Goal: Communication & Community: Answer question/provide support

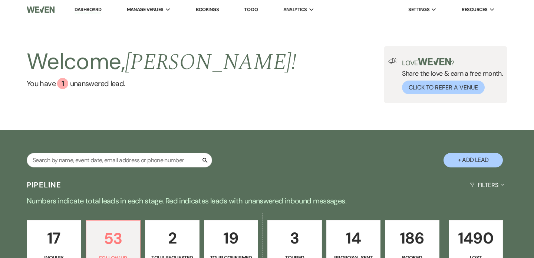
select select "9"
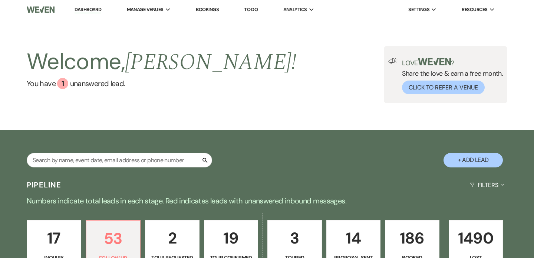
select select "9"
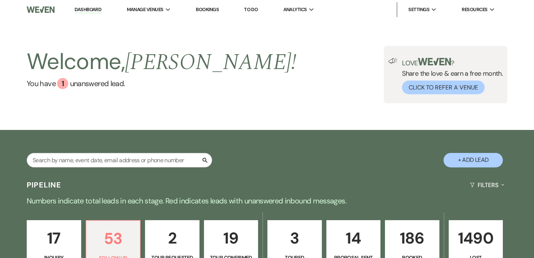
select select "9"
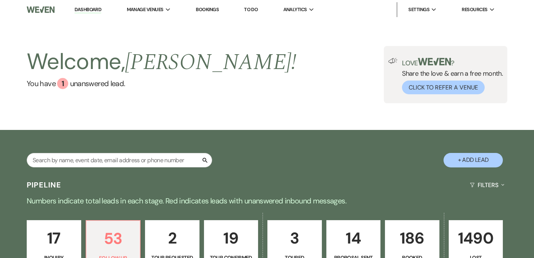
select select "9"
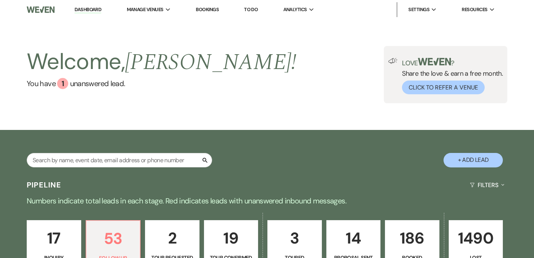
select select "9"
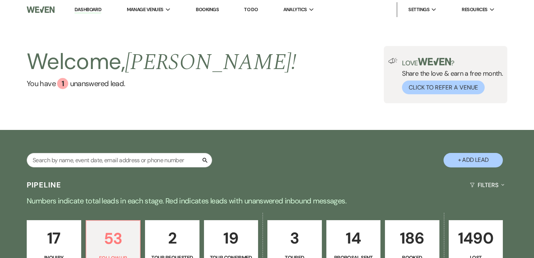
select select "9"
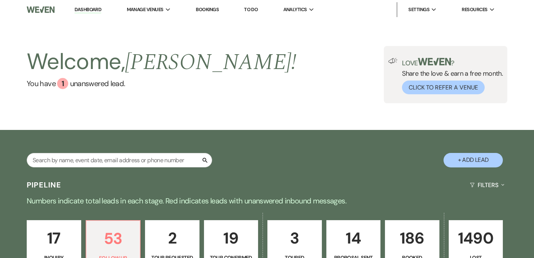
select select "9"
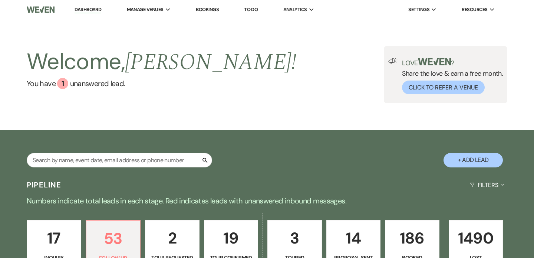
select select "9"
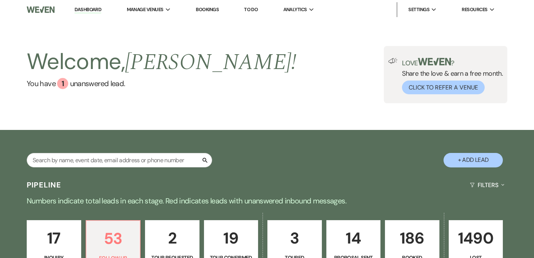
select select "9"
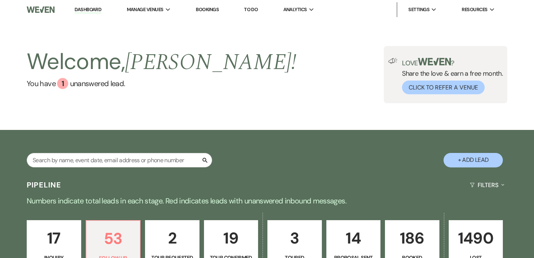
select select "9"
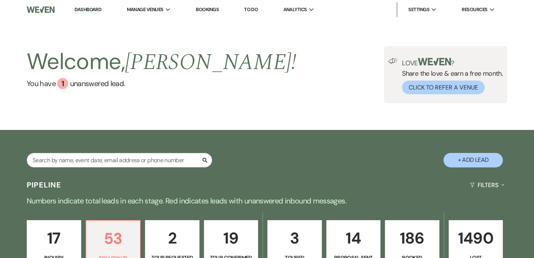
select select "9"
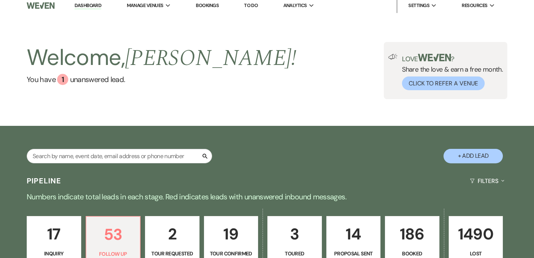
scroll to position [5, 0]
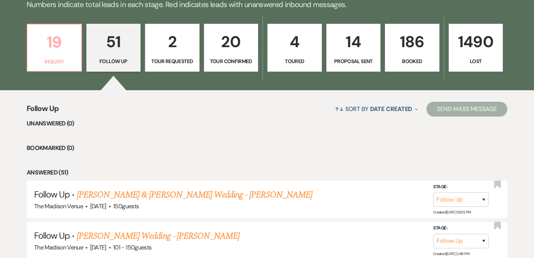
click at [61, 52] on p "19" at bounding box center [54, 42] width 45 height 25
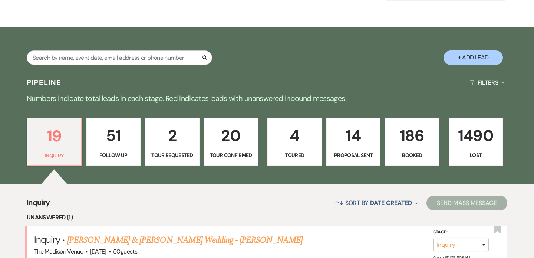
scroll to position [103, 0]
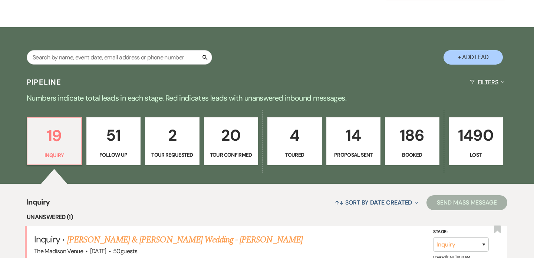
click at [489, 81] on button "Filters Expand" at bounding box center [487, 82] width 40 height 20
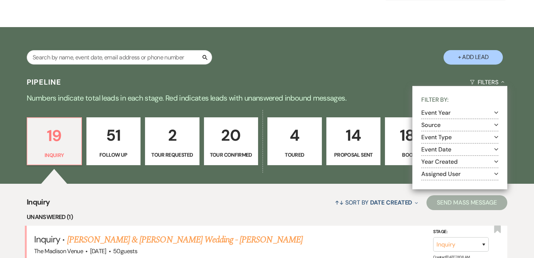
click at [452, 172] on button "Assigned User Expand" at bounding box center [460, 174] width 77 height 6
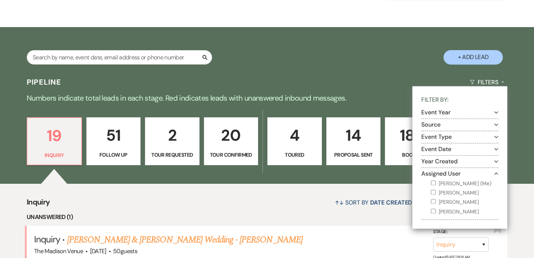
click at [441, 181] on label "Anthony Licursi (Me)" at bounding box center [465, 183] width 68 height 9
click at [436, 181] on input "Anthony Licursi (Me)" at bounding box center [433, 182] width 5 height 5
checkbox input "true"
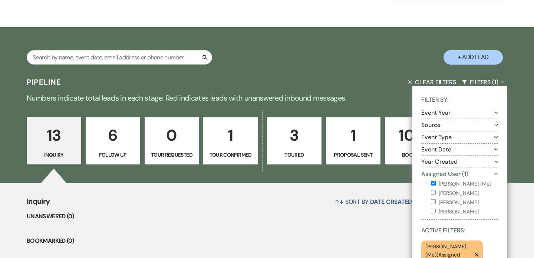
click at [260, 194] on div "↑↓ Sort By Date Created Expand Send Mass Message" at bounding box center [279, 202] width 458 height 20
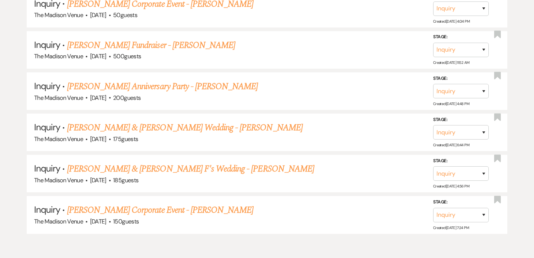
scroll to position [707, 0]
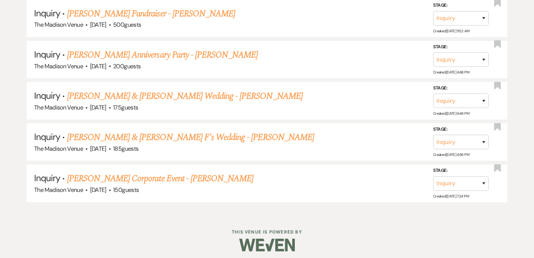
click at [107, 174] on link "Heather Meadows's Corporate Event - Anthony" at bounding box center [160, 178] width 187 height 13
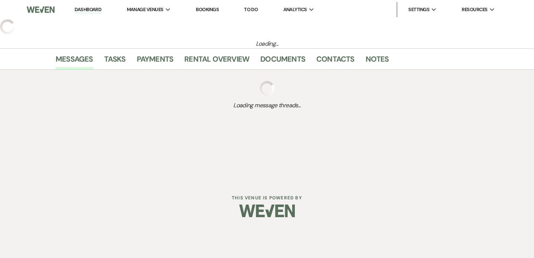
select select "5"
select select "9"
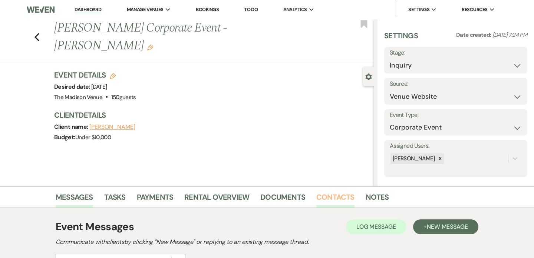
click at [323, 195] on link "Contacts" at bounding box center [336, 199] width 38 height 16
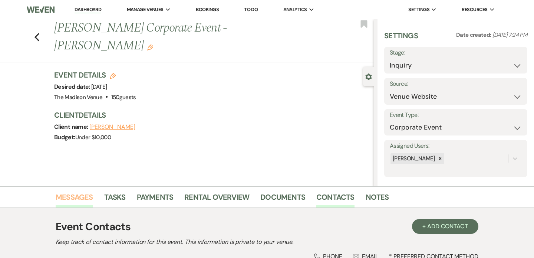
click at [64, 194] on link "Messages" at bounding box center [74, 199] width 37 height 16
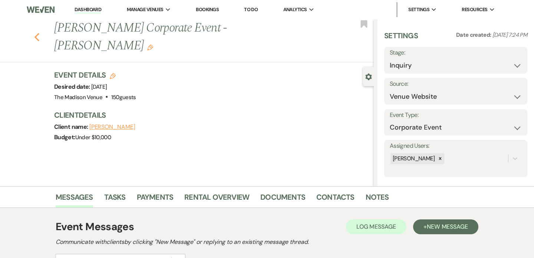
click at [38, 33] on icon "Previous" at bounding box center [37, 37] width 6 height 9
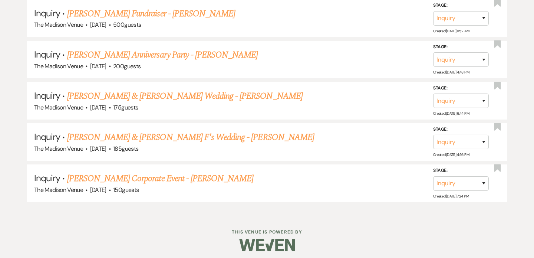
click at [103, 132] on link "Matt L & Kassie F's Wedding - Anthony" at bounding box center [190, 137] width 247 height 13
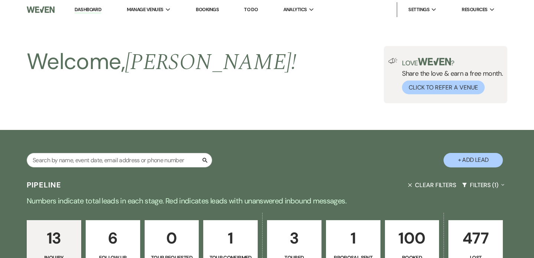
select select "17"
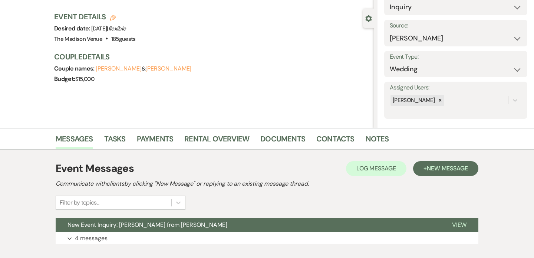
scroll to position [77, 0]
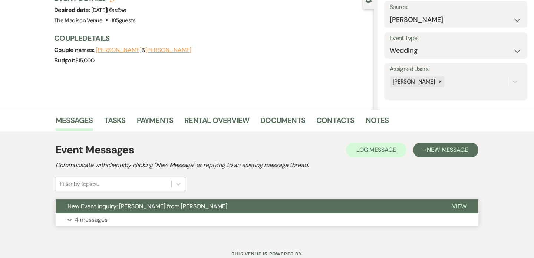
click at [240, 206] on button "New Event Inquiry: Kassie F from Zola" at bounding box center [248, 206] width 385 height 14
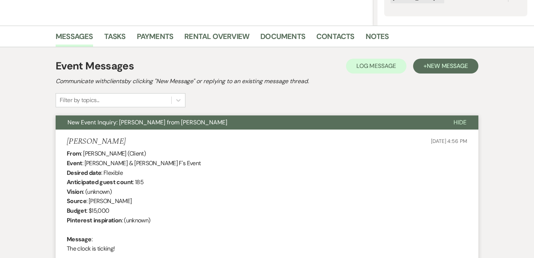
scroll to position [0, 0]
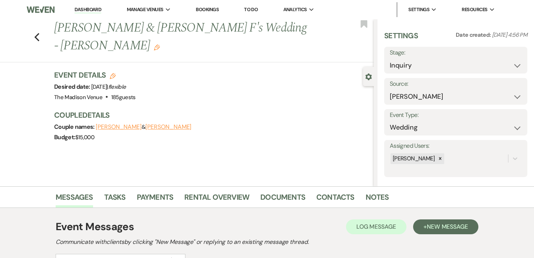
click at [111, 29] on h1 "Matt L & Kassie F's Wedding - Anthony Edit" at bounding box center [180, 36] width 253 height 35
copy h1 "Kassie"
click at [432, 65] on select "Inquiry Follow Up Tour Requested Tour Confirmed Toured Proposal Sent Booked Lost" at bounding box center [456, 65] width 132 height 14
select select "9"
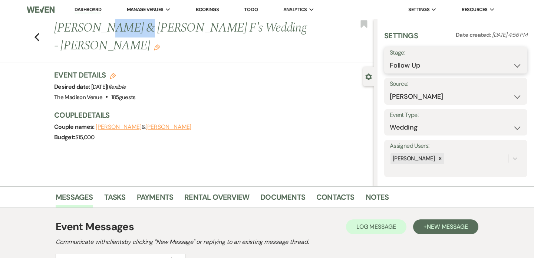
click at [390, 58] on select "Inquiry Follow Up Tour Requested Tour Confirmed Toured Proposal Sent Booked Lost" at bounding box center [456, 65] width 132 height 14
click at [511, 64] on button "Save" at bounding box center [512, 60] width 29 height 15
click at [34, 33] on icon "Previous" at bounding box center [37, 37] width 6 height 9
select select "9"
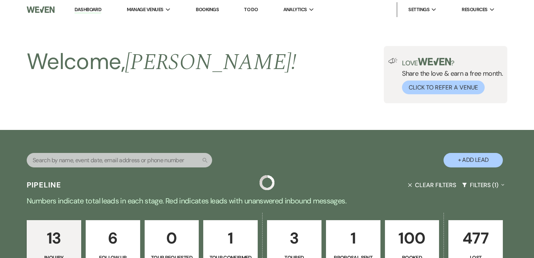
scroll to position [666, 0]
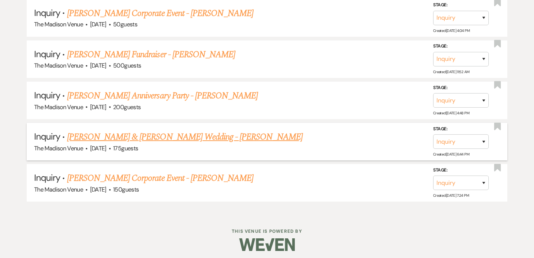
click at [148, 134] on link "Nick Payne & Hailey Spieth's Wedding - Anthony" at bounding box center [185, 136] width 236 height 13
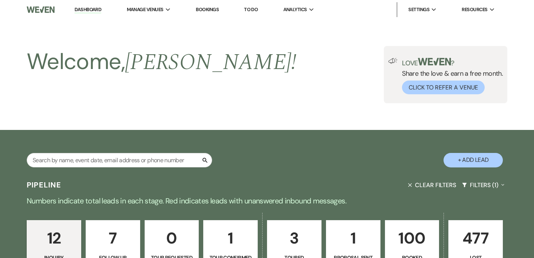
select select "5"
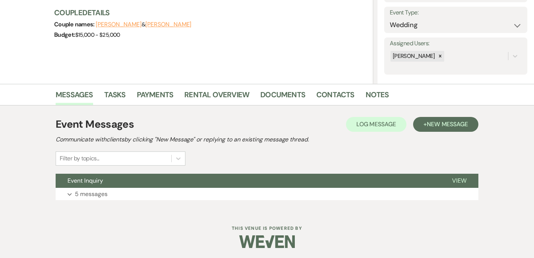
scroll to position [104, 0]
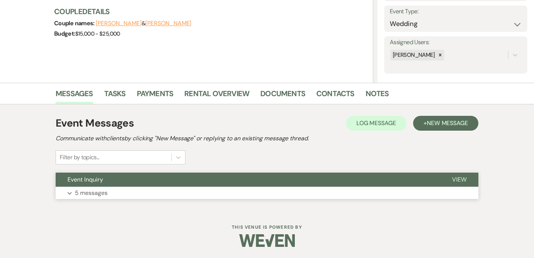
click at [176, 188] on button "Expand 5 messages" at bounding box center [267, 193] width 423 height 13
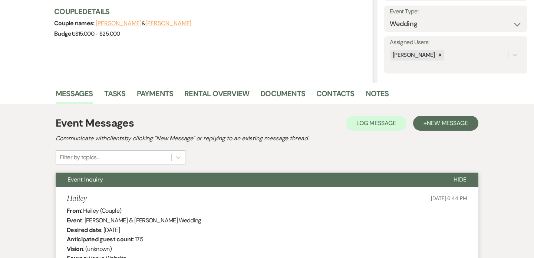
drag, startPoint x: 174, startPoint y: 180, endPoint x: 165, endPoint y: 171, distance: 13.1
click at [167, 173] on button "Event Inquiry" at bounding box center [249, 180] width 386 height 14
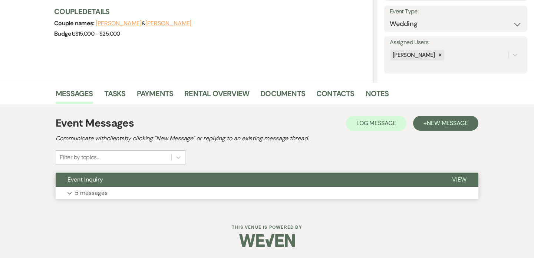
click at [168, 175] on button "Event Inquiry" at bounding box center [248, 180] width 385 height 14
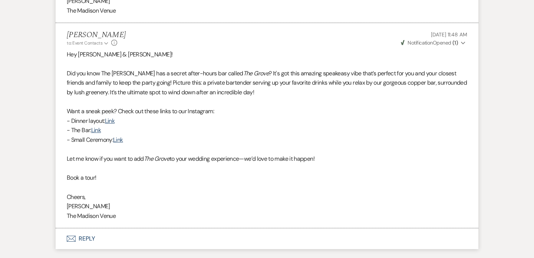
scroll to position [1449, 0]
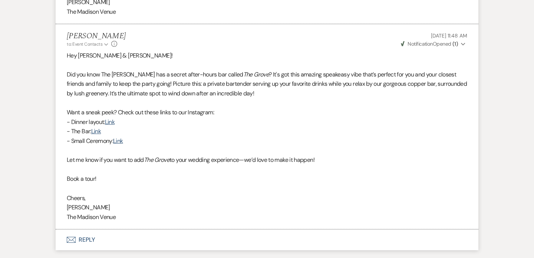
click at [91, 239] on button "Envelope Reply" at bounding box center [267, 239] width 423 height 21
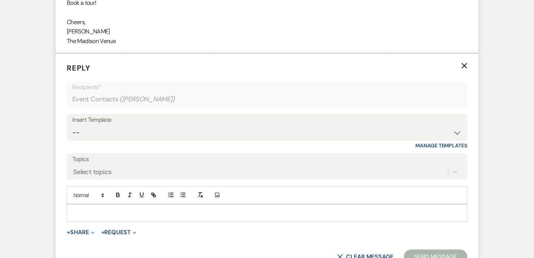
scroll to position [1627, 0]
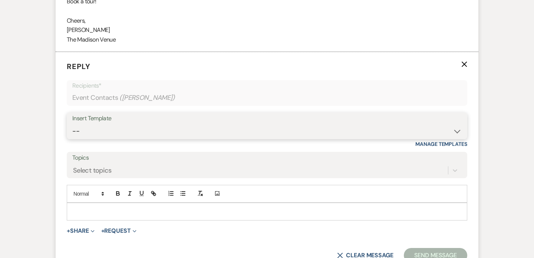
click at [141, 137] on select "-- Weven Planning Portal Introduction (Booked Events) Corporate Lead Follow Up …" at bounding box center [267, 131] width 390 height 14
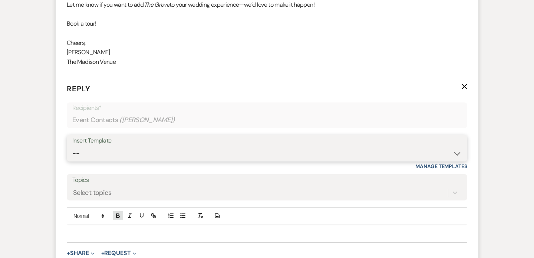
scroll to position [1614, 0]
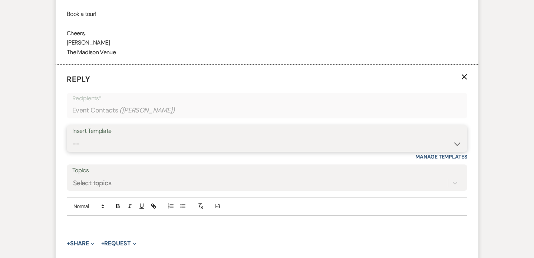
click at [121, 148] on select "-- Weven Planning Portal Introduction (Booked Events) Corporate Lead Follow Up …" at bounding box center [267, 144] width 390 height 14
select select "4366"
click at [72, 137] on select "-- Weven Planning Portal Introduction (Booked Events) Corporate Lead Follow Up …" at bounding box center [267, 144] width 390 height 14
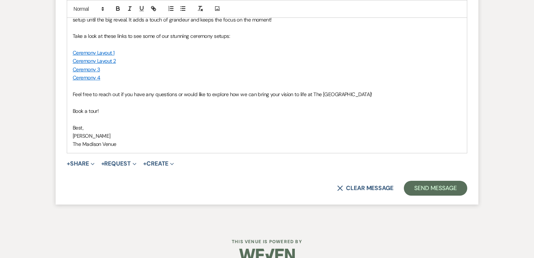
scroll to position [1891, 0]
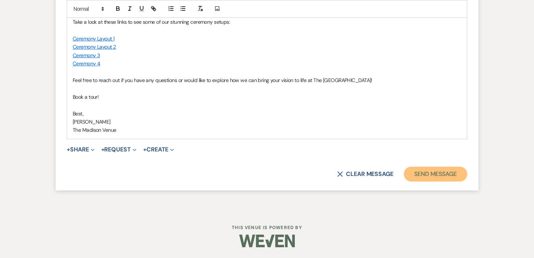
click at [451, 179] on button "Send Message" at bounding box center [435, 174] width 63 height 15
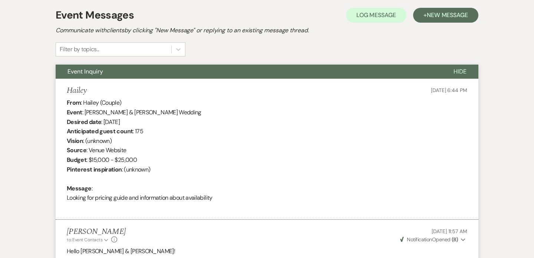
scroll to position [0, 0]
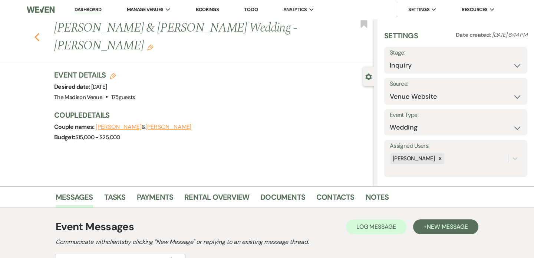
click at [35, 31] on button "Previous" at bounding box center [37, 36] width 6 height 10
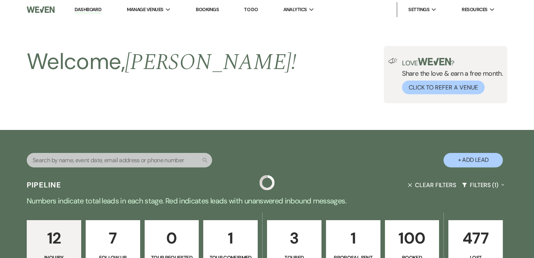
scroll to position [666, 0]
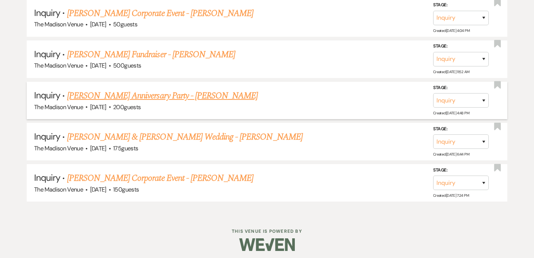
click at [165, 93] on link "Parneet Saini's Anniversary Party - Anthony" at bounding box center [162, 95] width 191 height 13
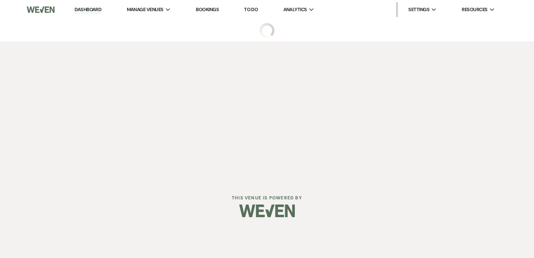
select select "5"
select select "17"
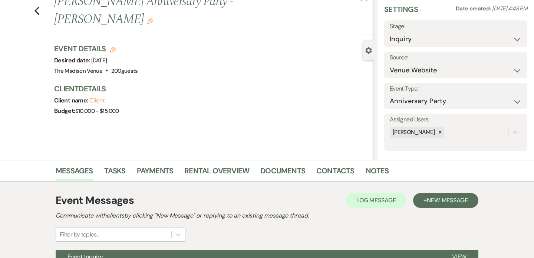
scroll to position [104, 0]
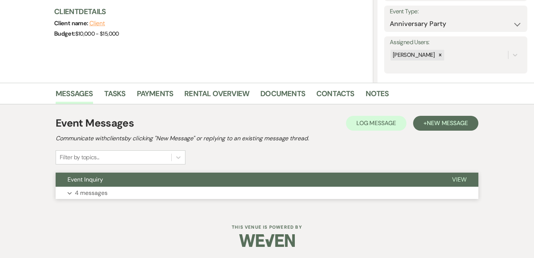
click at [250, 179] on button "Event Inquiry" at bounding box center [248, 180] width 385 height 14
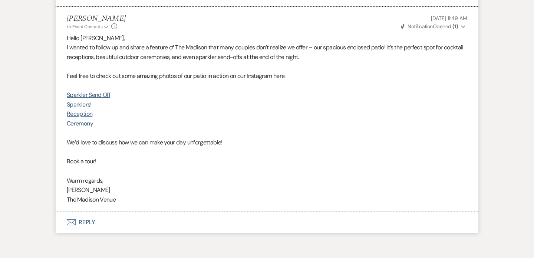
scroll to position [1295, 0]
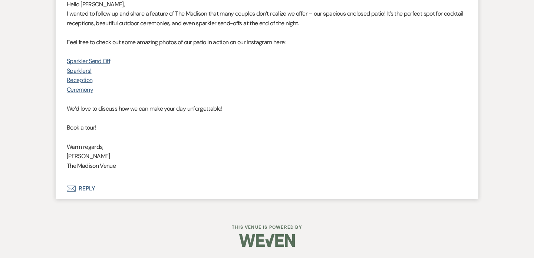
click at [95, 189] on button "Envelope Reply" at bounding box center [267, 188] width 423 height 21
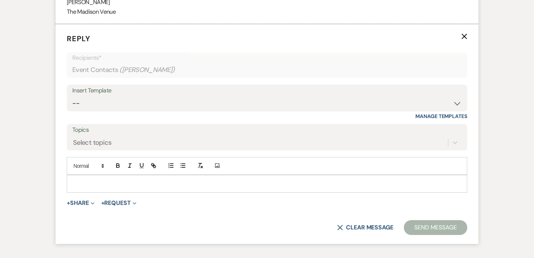
scroll to position [1454, 0]
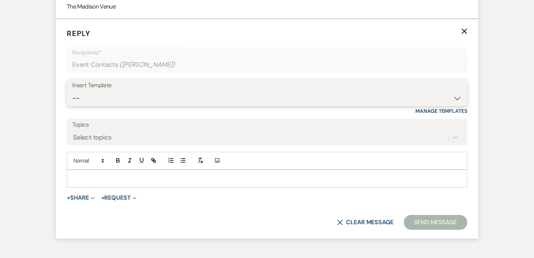
click at [145, 102] on select "-- Weven Planning Portal Introduction (Booked Events) Corporate Lead Follow Up …" at bounding box center [267, 98] width 390 height 14
select select "4306"
click at [72, 91] on select "-- Weven Planning Portal Introduction (Booked Events) Corporate Lead Follow Up …" at bounding box center [267, 98] width 390 height 14
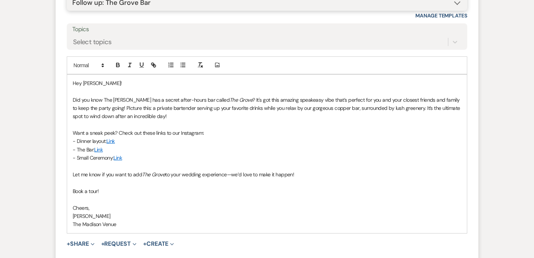
scroll to position [1644, 0]
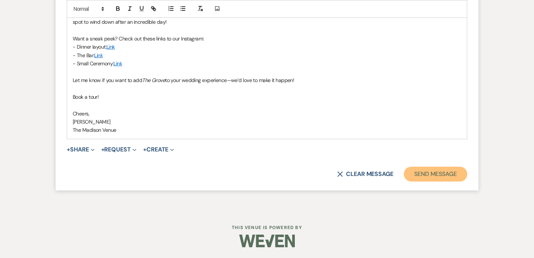
click at [437, 178] on button "Send Message" at bounding box center [435, 174] width 63 height 15
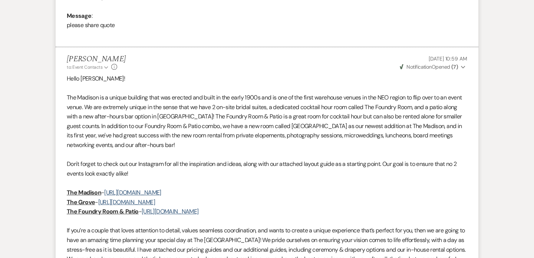
scroll to position [0, 0]
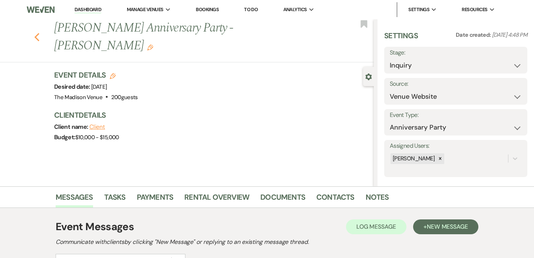
click at [35, 33] on use "button" at bounding box center [37, 37] width 5 height 8
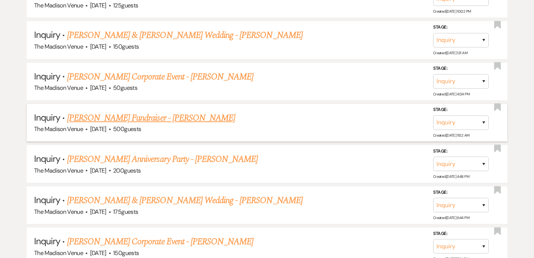
scroll to position [603, 0]
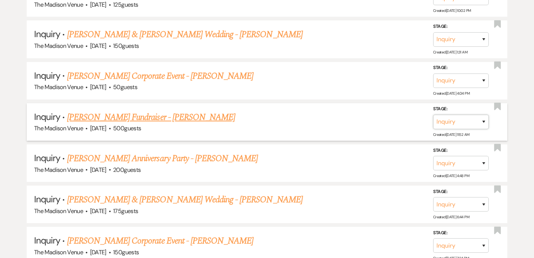
click at [460, 116] on select "Inquiry Follow Up Tour Requested Tour Confirmed Toured Proposal Sent Booked Lost" at bounding box center [461, 122] width 56 height 14
select select "4"
click at [433, 115] on select "Inquiry Follow Up Tour Requested Tour Confirmed Toured Proposal Sent Booked Lost" at bounding box center [461, 122] width 56 height 14
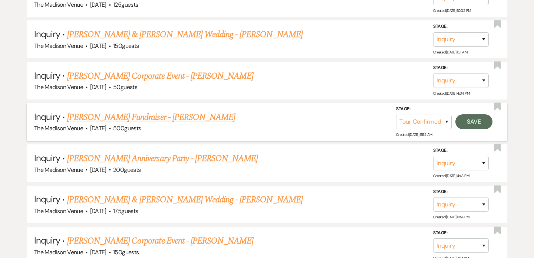
click at [121, 111] on link "Ellie Berlin's Fundraiser - Anthony" at bounding box center [151, 117] width 168 height 13
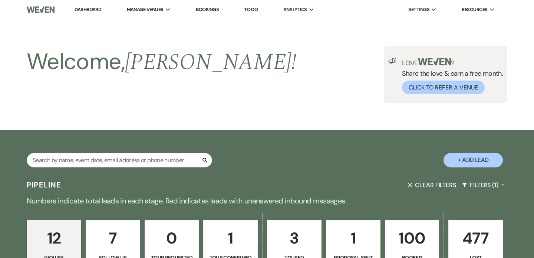
select select "5"
select select "20"
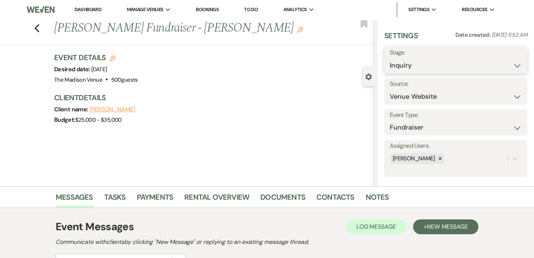
click at [406, 65] on select "Inquiry Follow Up Tour Requested Tour Confirmed Toured Proposal Sent Booked Lost" at bounding box center [456, 65] width 132 height 14
select select "4"
click at [390, 58] on select "Inquiry Follow Up Tour Requested Tour Confirmed Toured Proposal Sent Booked Lost" at bounding box center [456, 65] width 132 height 14
drag, startPoint x: 515, startPoint y: 65, endPoint x: 506, endPoint y: 66, distance: 9.4
click at [515, 65] on button "Save" at bounding box center [512, 60] width 29 height 15
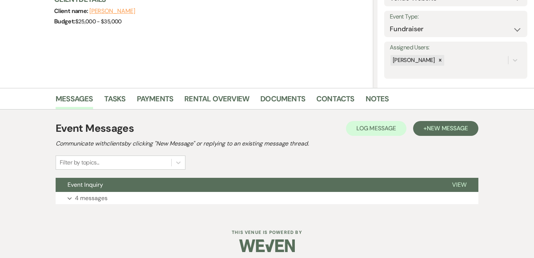
scroll to position [104, 0]
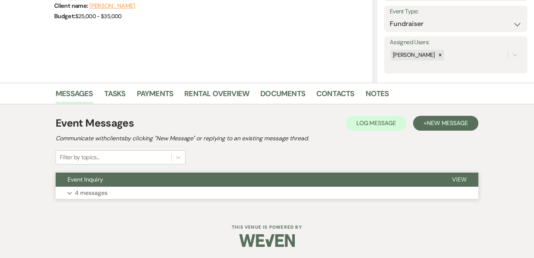
click at [214, 181] on button "Event Inquiry" at bounding box center [248, 180] width 385 height 14
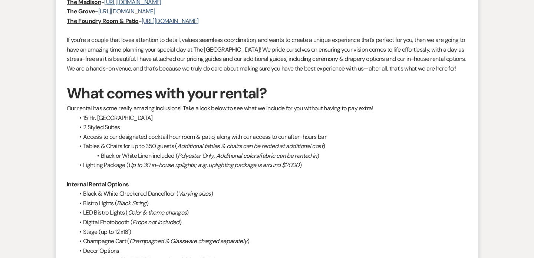
scroll to position [0, 0]
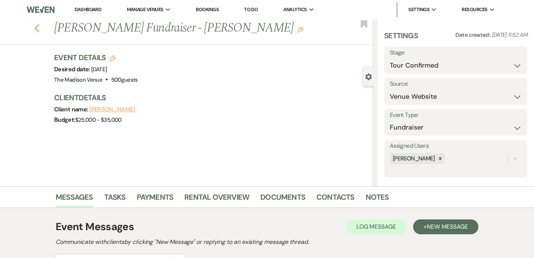
click at [37, 30] on use "button" at bounding box center [37, 28] width 5 height 8
select select "4"
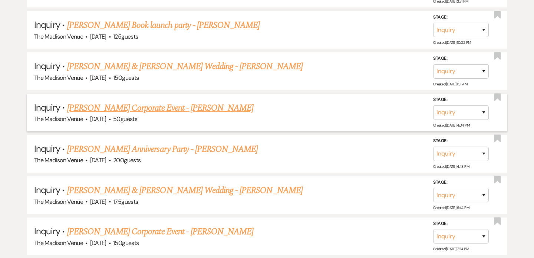
scroll to position [559, 0]
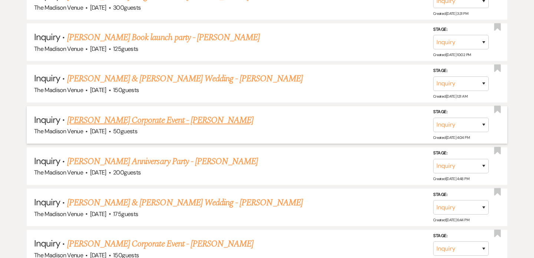
click at [134, 118] on link "Kim Jones's Corporate Event - Anthony" at bounding box center [160, 120] width 187 height 13
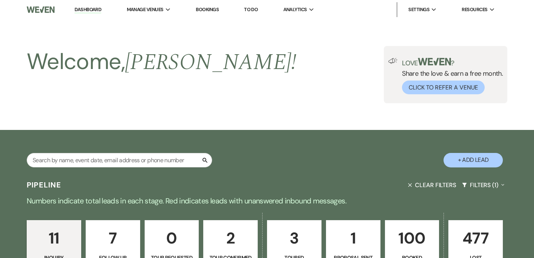
select select "5"
select select "9"
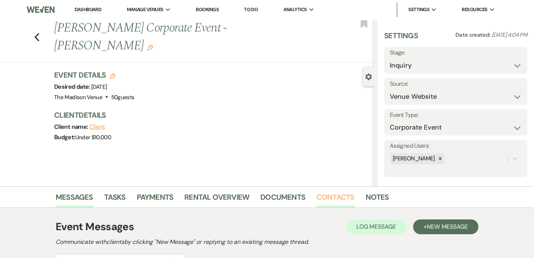
drag, startPoint x: 329, startPoint y: 202, endPoint x: 317, endPoint y: 200, distance: 11.9
click at [329, 202] on link "Contacts" at bounding box center [336, 199] width 38 height 16
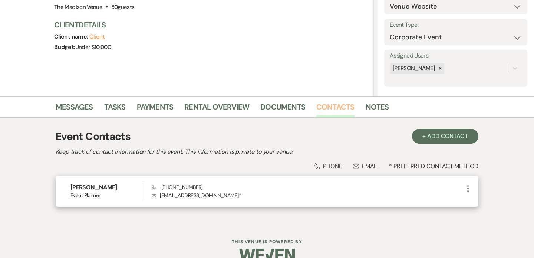
scroll to position [92, 0]
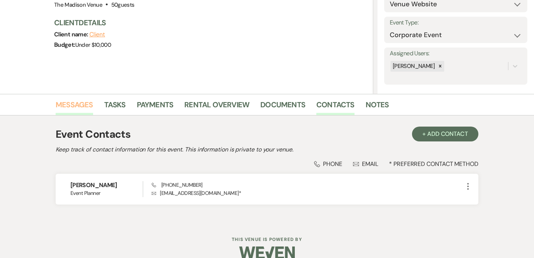
click at [85, 108] on link "Messages" at bounding box center [74, 107] width 37 height 16
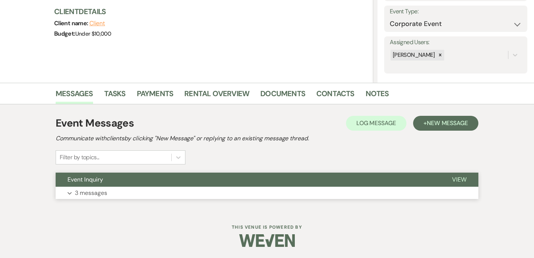
click at [269, 179] on button "Event Inquiry" at bounding box center [248, 180] width 385 height 14
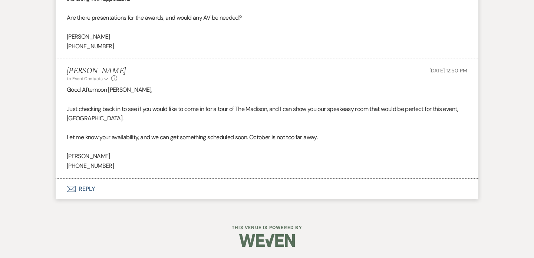
scroll to position [492, 0]
click at [88, 191] on button "Envelope Reply" at bounding box center [267, 189] width 423 height 21
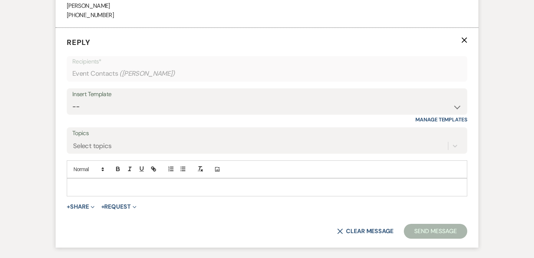
scroll to position [652, 0]
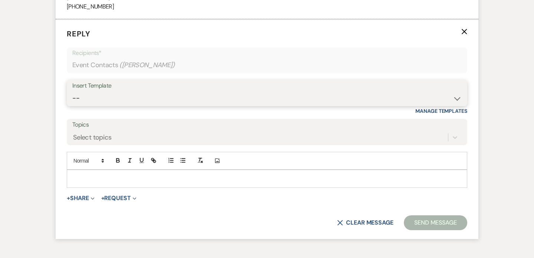
click at [133, 98] on select "-- Weven Planning Portal Introduction (Booked Events) Corporate Lead Follow Up …" at bounding box center [267, 98] width 390 height 14
select select "3685"
click at [72, 91] on select "-- Weven Planning Portal Introduction (Booked Events) Corporate Lead Follow Up …" at bounding box center [267, 98] width 390 height 14
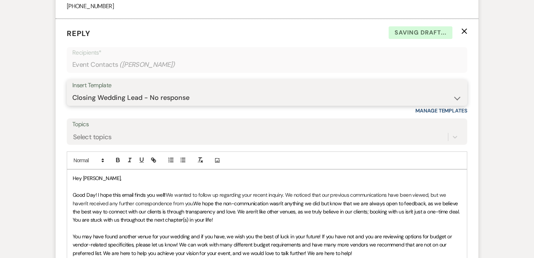
scroll to position [850, 0]
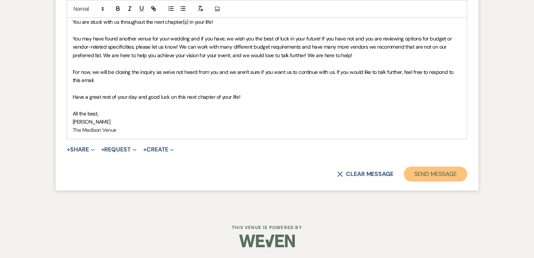
click at [426, 173] on button "Send Message" at bounding box center [435, 174] width 63 height 15
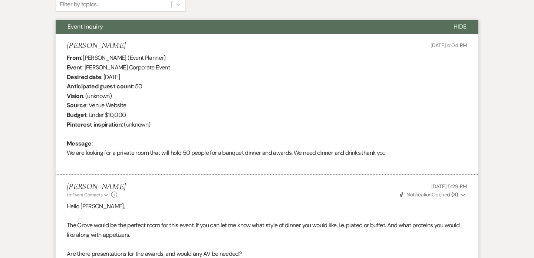
scroll to position [0, 0]
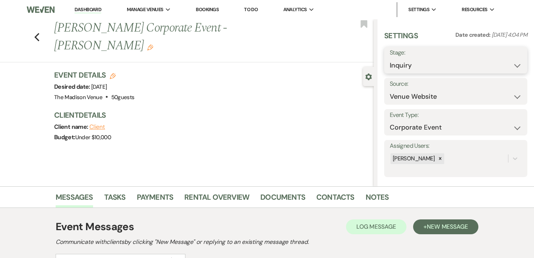
click at [423, 66] on select "Inquiry Follow Up Tour Requested Tour Confirmed Toured Proposal Sent Booked Lost" at bounding box center [456, 65] width 132 height 14
select select "8"
click at [390, 58] on select "Inquiry Follow Up Tour Requested Tour Confirmed Toured Proposal Sent Booked Lost" at bounding box center [456, 65] width 132 height 14
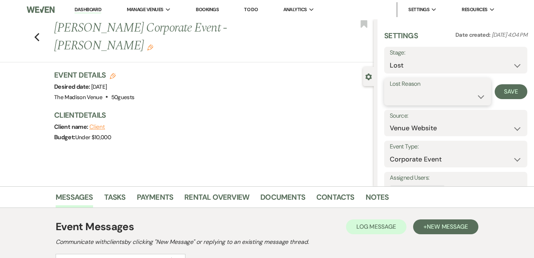
click at [415, 92] on select "Booked Elsewhere Budget Date Unavailable No Response Not a Good Match Capacity …" at bounding box center [438, 96] width 96 height 14
select select "5"
click at [390, 89] on select "Booked Elsewhere Budget Date Unavailable No Response Not a Good Match Capacity …" at bounding box center [438, 96] width 96 height 14
click at [507, 94] on button "Save" at bounding box center [511, 91] width 33 height 15
click at [38, 33] on icon "Previous" at bounding box center [37, 37] width 6 height 9
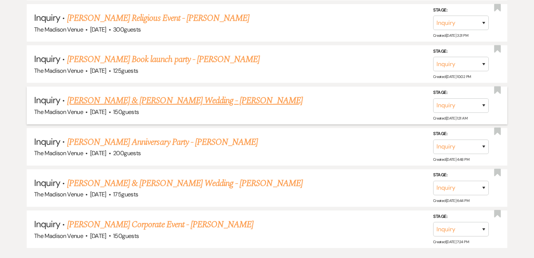
scroll to position [523, 0]
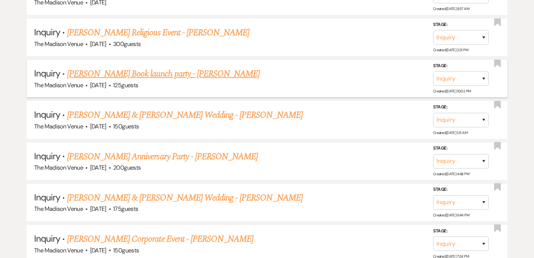
click at [125, 72] on link "Haylee Brenek's Book launch party - Anthony" at bounding box center [163, 73] width 193 height 13
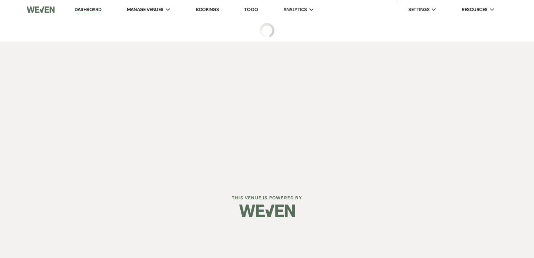
select select "5"
select select "13"
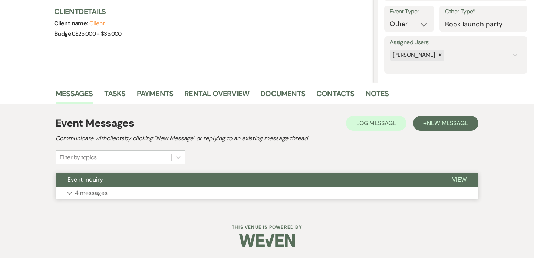
click at [210, 181] on button "Event Inquiry" at bounding box center [248, 180] width 385 height 14
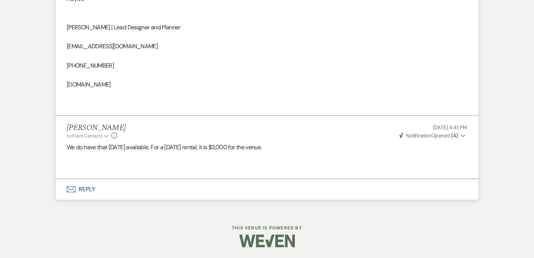
scroll to position [1258, 0]
click at [82, 184] on button "Envelope Reply" at bounding box center [267, 189] width 423 height 21
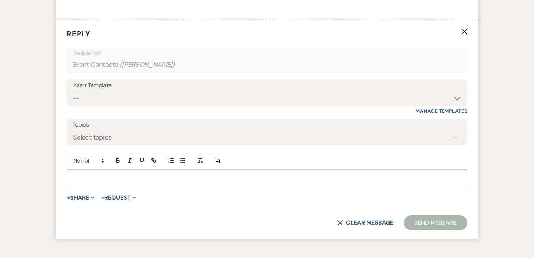
scroll to position [1418, 0]
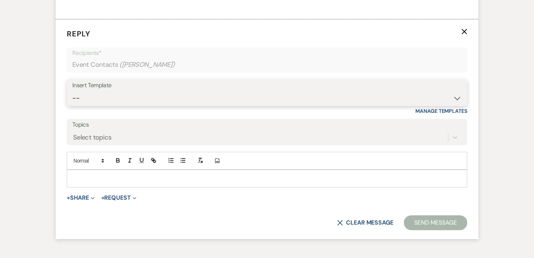
click at [176, 94] on select "-- Weven Planning Portal Introduction (Booked Events) Corporate Lead Follow Up …" at bounding box center [267, 98] width 390 height 14
select select "3685"
click at [72, 91] on select "-- Weven Planning Portal Introduction (Booked Events) Corporate Lead Follow Up …" at bounding box center [267, 98] width 390 height 14
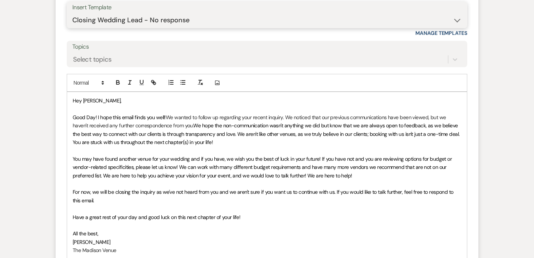
scroll to position [1616, 0]
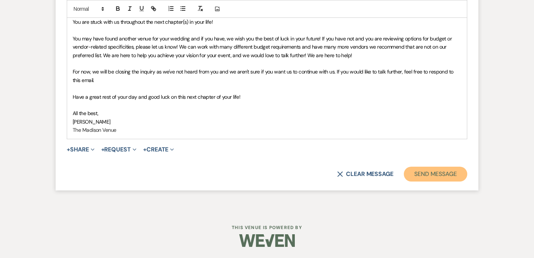
click at [420, 174] on button "Send Message" at bounding box center [435, 174] width 63 height 15
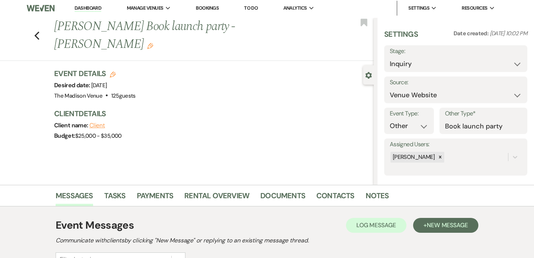
scroll to position [2, 0]
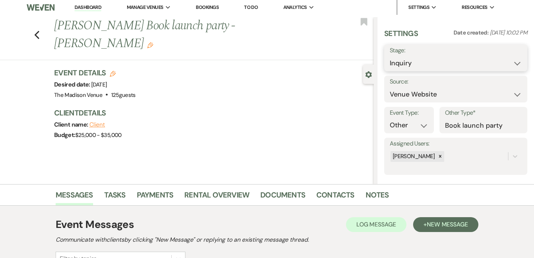
click at [429, 65] on select "Inquiry Follow Up Tour Requested Tour Confirmed Toured Proposal Sent Booked Lost" at bounding box center [456, 63] width 132 height 14
select select "8"
click at [390, 56] on select "Inquiry Follow Up Tour Requested Tour Confirmed Toured Proposal Sent Booked Lost" at bounding box center [456, 63] width 132 height 14
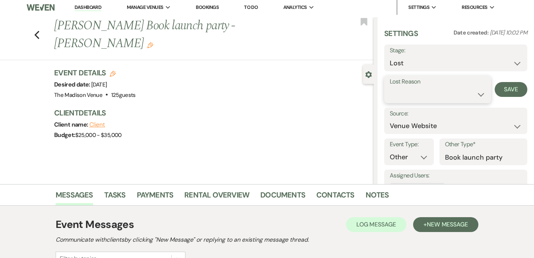
click at [421, 94] on select "Booked Elsewhere Budget Date Unavailable No Response Not a Good Match Capacity …" at bounding box center [438, 94] width 96 height 14
select select "5"
click at [390, 87] on select "Booked Elsewhere Budget Date Unavailable No Response Not a Good Match Capacity …" at bounding box center [438, 94] width 96 height 14
click at [509, 91] on button "Save" at bounding box center [511, 89] width 33 height 15
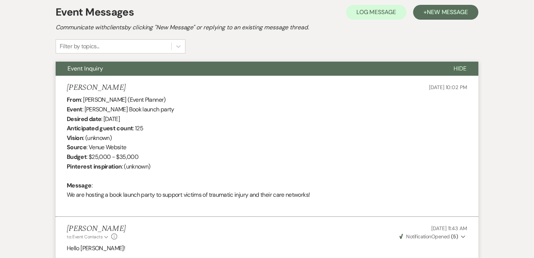
scroll to position [0, 0]
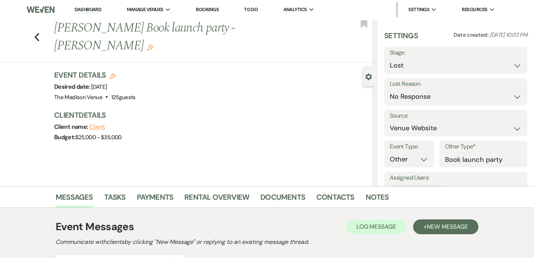
click at [32, 26] on div "Previous Haylee Brenek's Book launch party - Anthony Edit Bookmark" at bounding box center [185, 40] width 378 height 43
click at [36, 33] on use "button" at bounding box center [37, 37] width 5 height 8
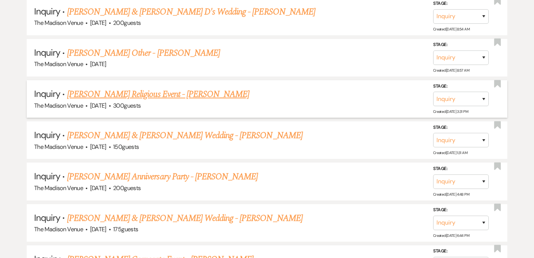
scroll to position [459, 0]
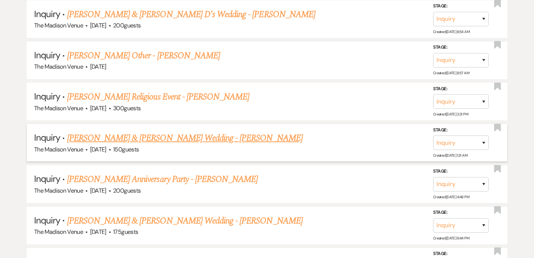
click at [144, 135] on link "Eric & Zatchok's Wedding - Anthony" at bounding box center [185, 137] width 236 height 13
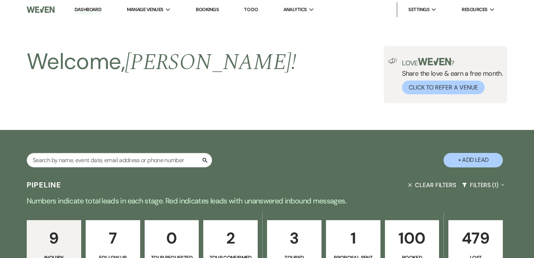
select select "5"
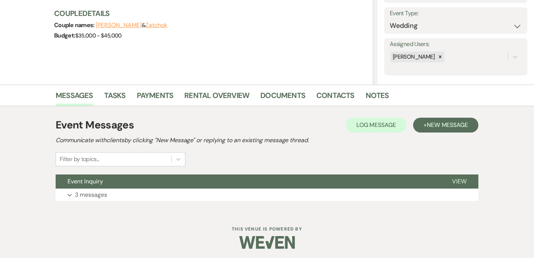
scroll to position [104, 0]
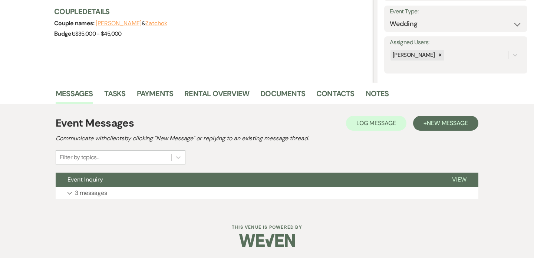
click at [248, 172] on div "Event Messages Log Log Message + New Message Communicate with clients by clicki…" at bounding box center [267, 157] width 423 height 91
drag, startPoint x: 244, startPoint y: 169, endPoint x: 245, endPoint y: 174, distance: 4.5
click at [244, 168] on div "Event Messages Log Log Message + New Message Communicate with clients by clicki…" at bounding box center [267, 157] width 423 height 91
click at [244, 176] on button "Event Inquiry" at bounding box center [248, 180] width 385 height 14
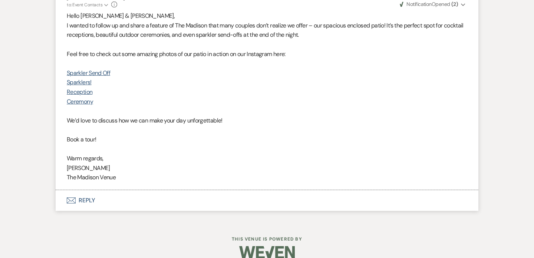
scroll to position [1220, 0]
click at [81, 198] on button "Envelope Reply" at bounding box center [267, 200] width 423 height 21
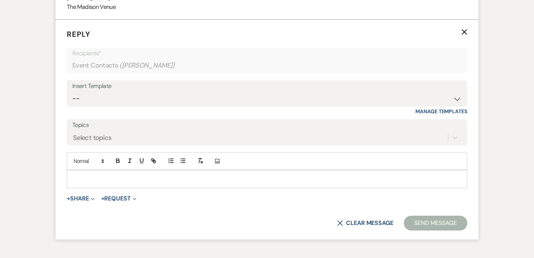
scroll to position [1390, 0]
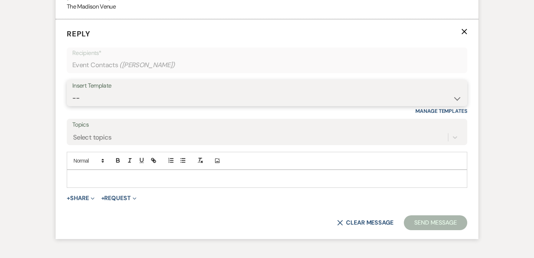
click at [101, 105] on select "-- Weven Planning Portal Introduction (Booked Events) Corporate Lead Follow Up …" at bounding box center [267, 98] width 390 height 14
select select "4271"
click at [72, 91] on select "-- Weven Planning Portal Introduction (Booked Events) Corporate Lead Follow Up …" at bounding box center [267, 98] width 390 height 14
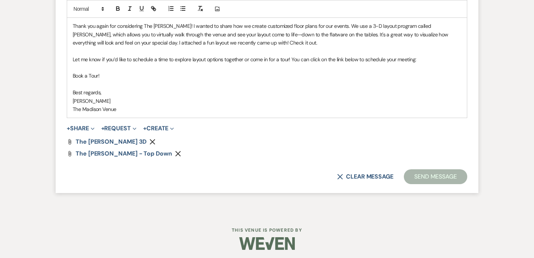
scroll to position [1562, 0]
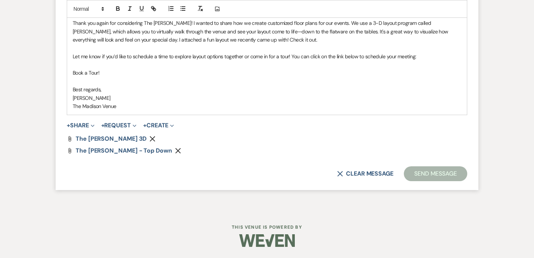
click at [419, 174] on button "Send Message" at bounding box center [435, 173] width 63 height 15
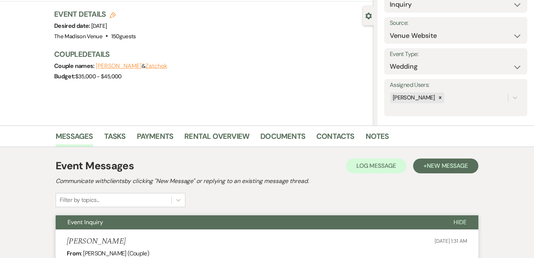
scroll to position [0, 0]
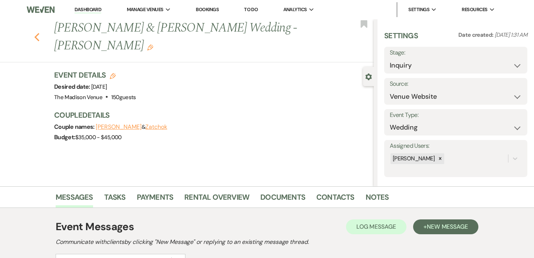
click at [37, 33] on icon "Previous" at bounding box center [37, 37] width 6 height 9
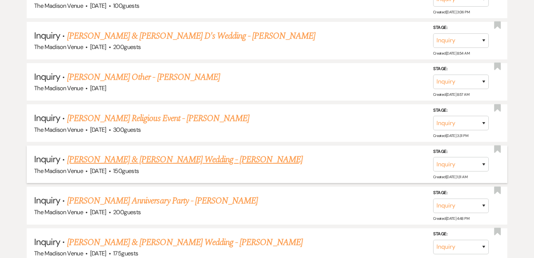
scroll to position [435, 0]
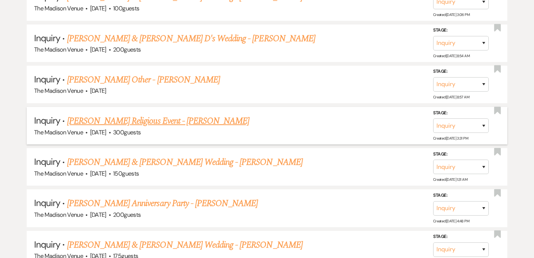
click at [118, 122] on link "Purva Patel's Religious Event - Anthony" at bounding box center [158, 120] width 183 height 13
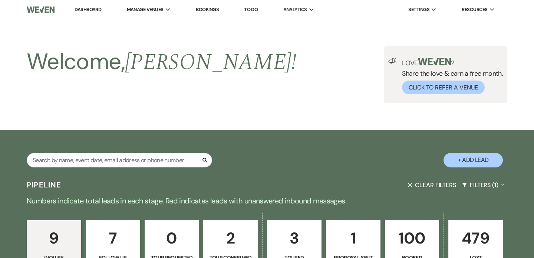
select select "5"
select select "12"
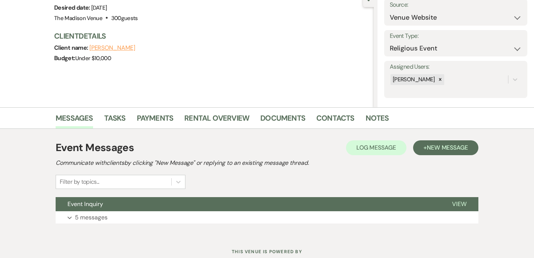
scroll to position [104, 0]
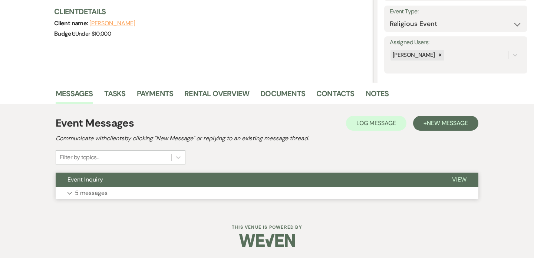
drag, startPoint x: 229, startPoint y: 176, endPoint x: 225, endPoint y: 175, distance: 4.7
click at [228, 176] on button "Event Inquiry" at bounding box center [248, 180] width 385 height 14
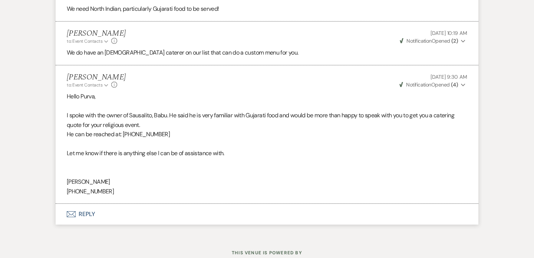
scroll to position [561, 0]
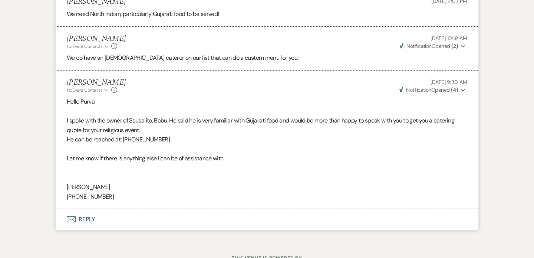
click at [94, 217] on button "Envelope Reply" at bounding box center [267, 219] width 423 height 21
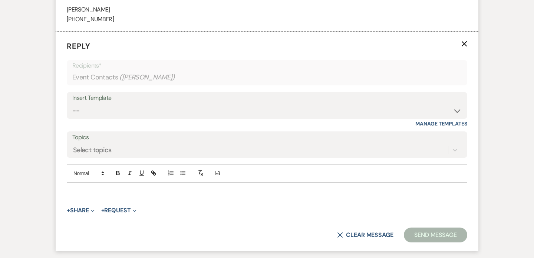
scroll to position [751, 0]
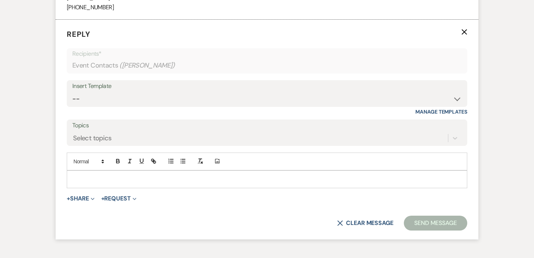
click at [140, 180] on p at bounding box center [267, 179] width 389 height 8
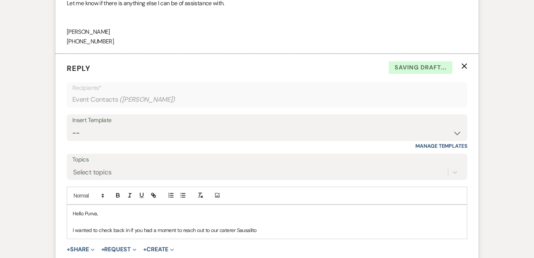
scroll to position [753, 0]
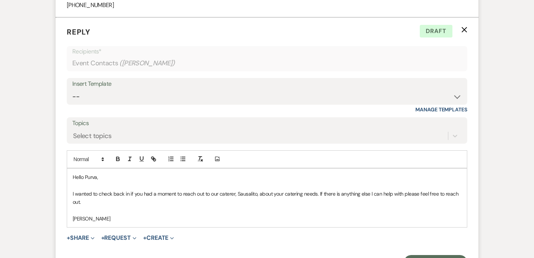
click at [376, 204] on p "I wanted to check back in if you had a moment to reach out to our caterer, Saus…" at bounding box center [267, 198] width 389 height 17
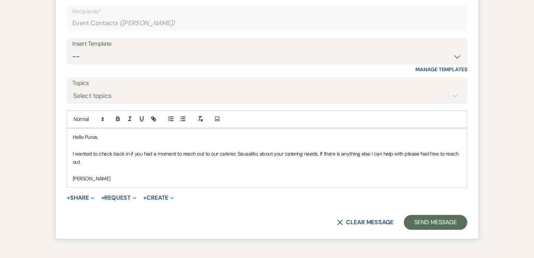
scroll to position [803, 0]
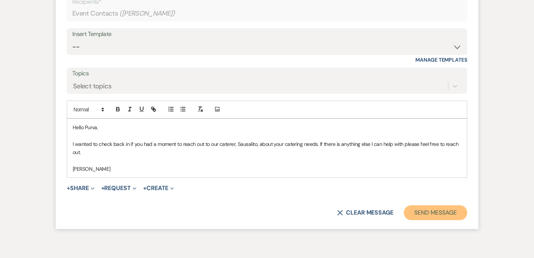
click at [427, 212] on button "Send Message" at bounding box center [435, 212] width 63 height 15
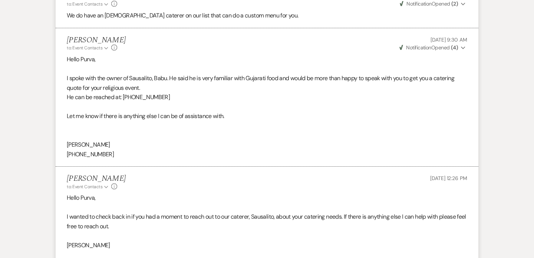
scroll to position [0, 0]
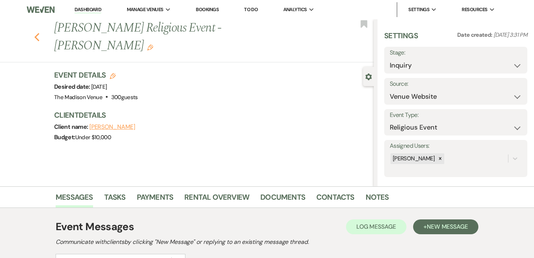
click at [38, 33] on icon "Previous" at bounding box center [37, 37] width 6 height 9
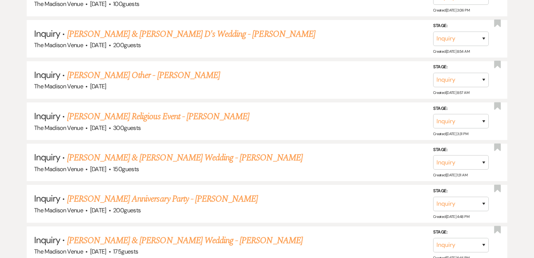
scroll to position [457, 0]
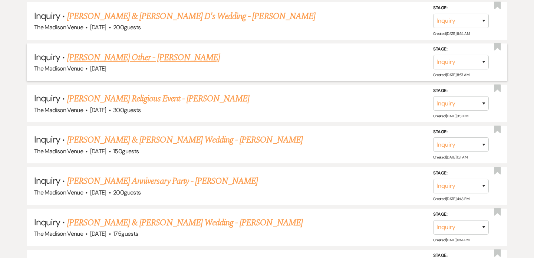
click at [104, 56] on link "Pamela Creutzinger's Other - Anthony" at bounding box center [143, 57] width 153 height 13
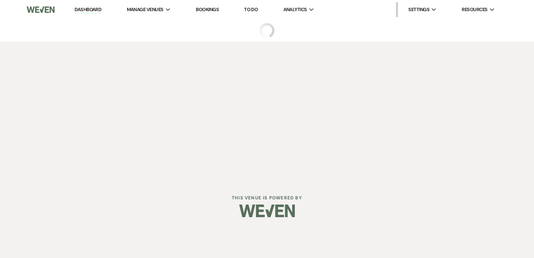
select select "5"
select select "13"
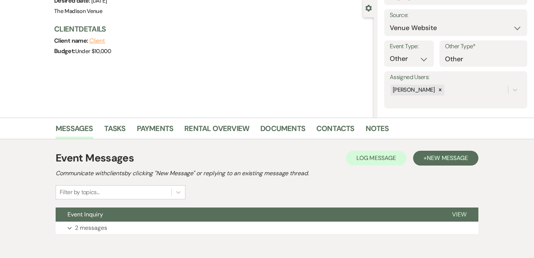
scroll to position [74, 0]
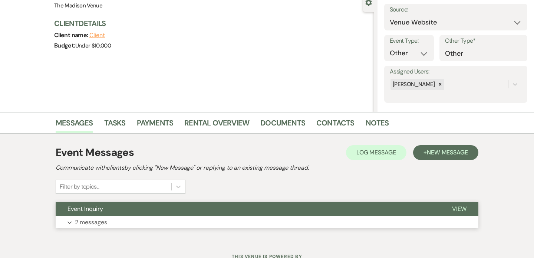
click at [182, 215] on div "Event Inquiry View Expand 2 messages" at bounding box center [267, 215] width 423 height 27
click at [199, 210] on button "Event Inquiry" at bounding box center [248, 209] width 385 height 14
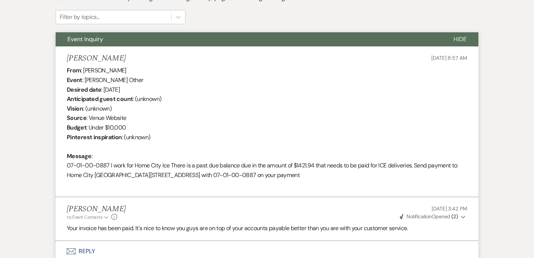
scroll to position [0, 0]
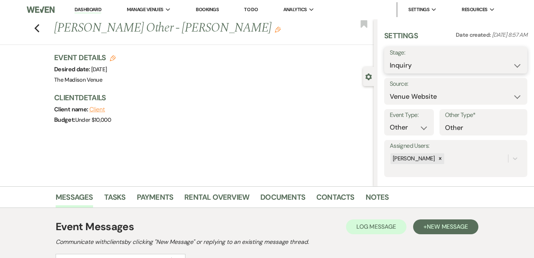
click at [429, 63] on select "Inquiry Follow Up Tour Requested Tour Confirmed Toured Proposal Sent Booked Lost" at bounding box center [456, 65] width 132 height 14
select select "8"
click at [390, 58] on select "Inquiry Follow Up Tour Requested Tour Confirmed Toured Proposal Sent Booked Lost" at bounding box center [456, 65] width 132 height 14
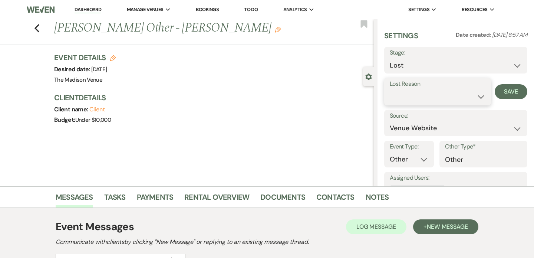
click at [419, 94] on select "Booked Elsewhere Budget Date Unavailable No Response Not a Good Match Capacity …" at bounding box center [438, 96] width 96 height 14
select select "3"
click at [390, 89] on select "Booked Elsewhere Budget Date Unavailable No Response Not a Good Match Capacity …" at bounding box center [438, 96] width 96 height 14
click at [504, 93] on button "Save" at bounding box center [511, 91] width 33 height 15
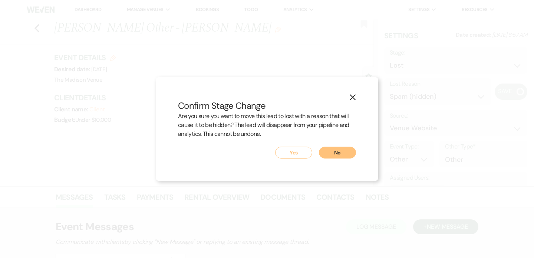
click at [298, 153] on button "Yes" at bounding box center [293, 153] width 37 height 12
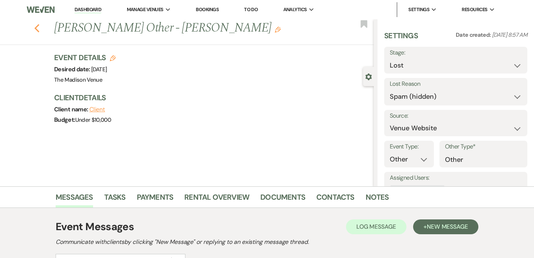
click at [35, 28] on use "button" at bounding box center [37, 28] width 5 height 8
select select "8"
select select "3"
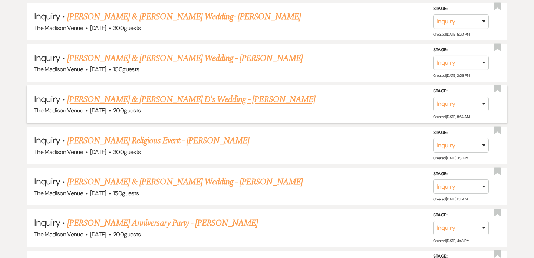
scroll to position [415, 0]
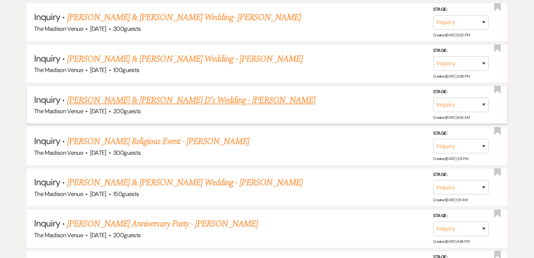
click at [107, 101] on link "Russell H & Brandi D's Wedding - Anthony" at bounding box center [191, 100] width 248 height 13
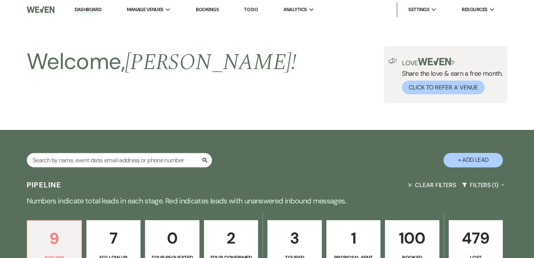
select select "17"
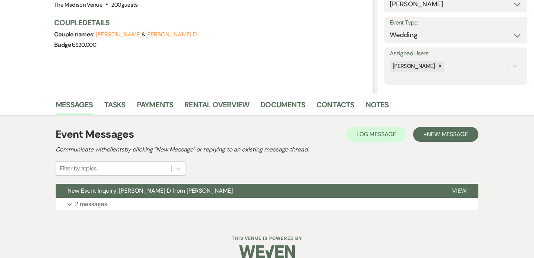
scroll to position [93, 0]
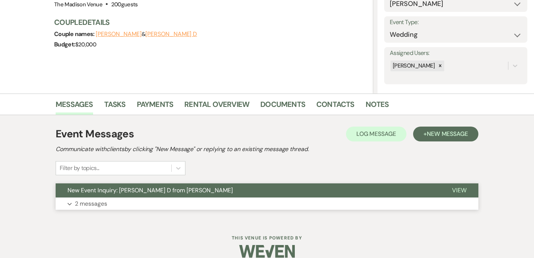
click at [234, 187] on button "New Event Inquiry: Brandi D from Zola" at bounding box center [248, 190] width 385 height 14
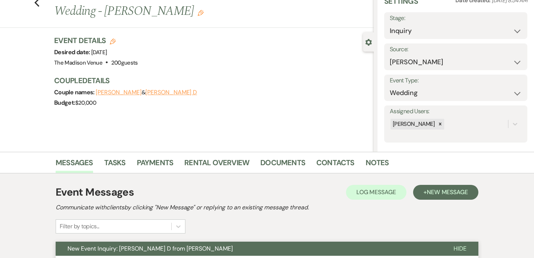
scroll to position [36, 0]
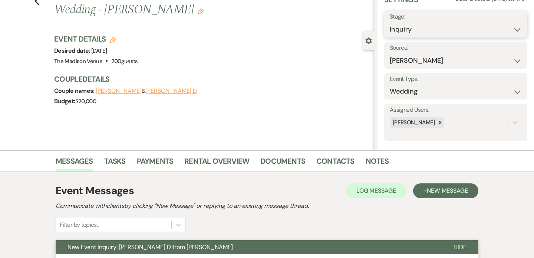
click at [406, 31] on select "Inquiry Follow Up Tour Requested Tour Confirmed Toured Proposal Sent Booked Lost" at bounding box center [456, 29] width 132 height 14
select select "9"
click at [390, 22] on select "Inquiry Follow Up Tour Requested Tour Confirmed Toured Proposal Sent Booked Lost" at bounding box center [456, 29] width 132 height 14
drag, startPoint x: 514, startPoint y: 23, endPoint x: 506, endPoint y: 23, distance: 8.5
click at [514, 23] on button "Save" at bounding box center [512, 24] width 29 height 15
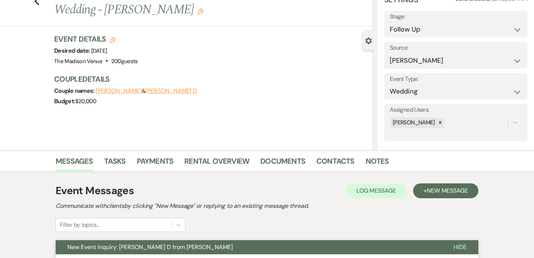
scroll to position [0, 0]
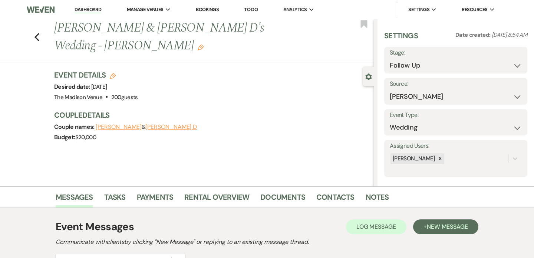
click at [40, 28] on div "Previous Russell H & Brandi D's Wedding - Anthony Edit Bookmark" at bounding box center [185, 40] width 378 height 43
click at [37, 33] on icon "Previous" at bounding box center [37, 37] width 6 height 9
select select "9"
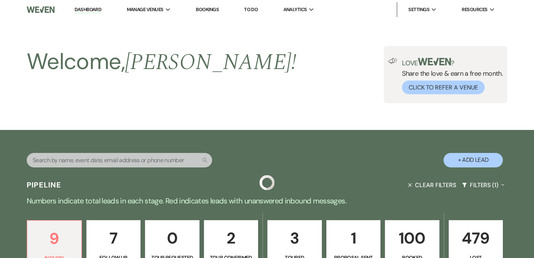
scroll to position [415, 0]
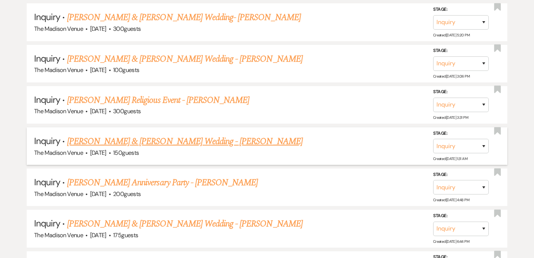
click at [126, 140] on link "Eric & Zatchok's Wedding - Anthony" at bounding box center [185, 141] width 236 height 13
select select "5"
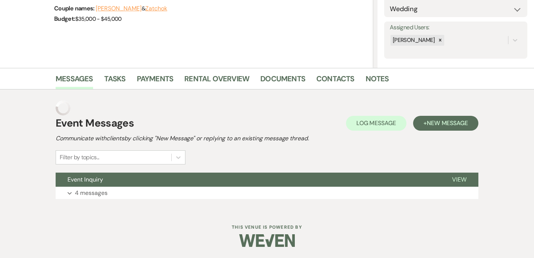
scroll to position [104, 0]
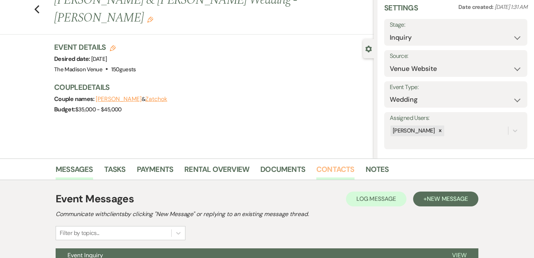
click at [341, 172] on link "Contacts" at bounding box center [336, 171] width 38 height 16
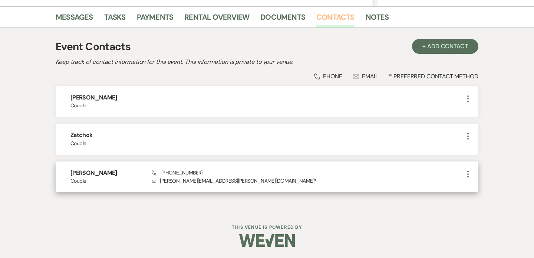
scroll to position [180, 0]
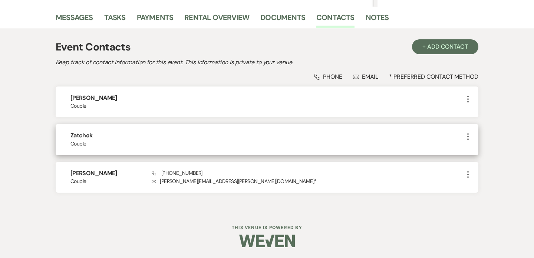
click at [468, 136] on use "button" at bounding box center [468, 136] width 1 height 7
click at [494, 149] on button "Pencil Edit" at bounding box center [486, 151] width 44 height 13
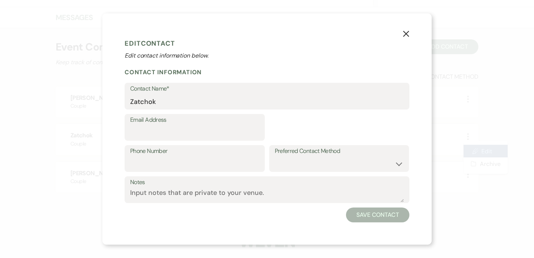
select select "1"
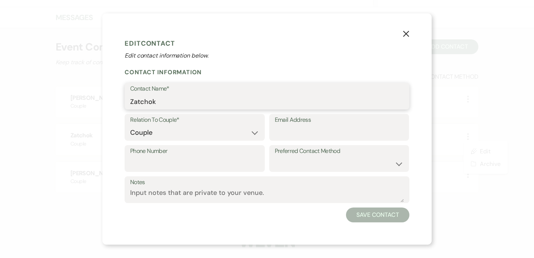
click at [143, 102] on input "Zatchok" at bounding box center [267, 101] width 274 height 14
paste input "2014 Genie GS-3246"
type input "Zatchok"
click at [407, 35] on use "button" at bounding box center [406, 34] width 6 height 6
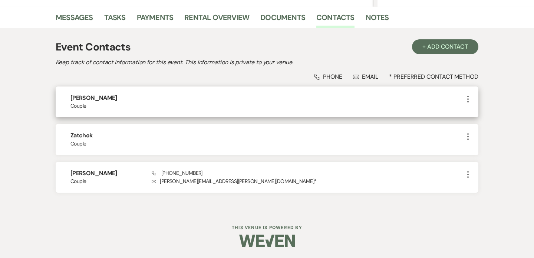
click at [468, 100] on icon "More" at bounding box center [468, 99] width 9 height 9
click at [502, 113] on button "Pencil Edit" at bounding box center [486, 113] width 44 height 13
select select "1"
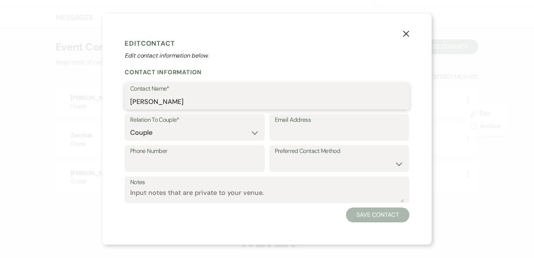
click at [166, 105] on input "Eric" at bounding box center [267, 101] width 274 height 14
paste input "Zatchok"
type input "Eric Zatchok"
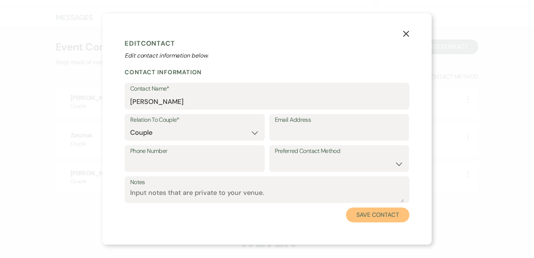
click at [369, 219] on button "Save Contact" at bounding box center [377, 214] width 63 height 15
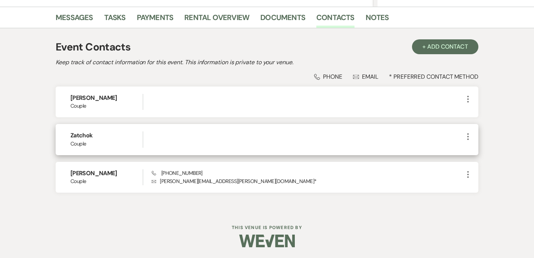
click at [467, 136] on icon "More" at bounding box center [468, 136] width 9 height 9
click at [485, 167] on button "Archive Archive" at bounding box center [486, 163] width 44 height 13
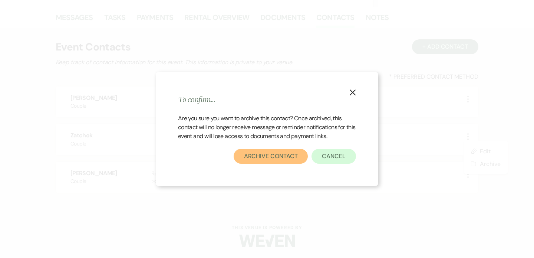
click at [283, 154] on button "Archive Contact" at bounding box center [271, 156] width 75 height 15
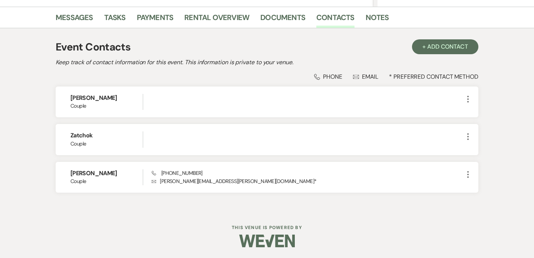
scroll to position [170, 0]
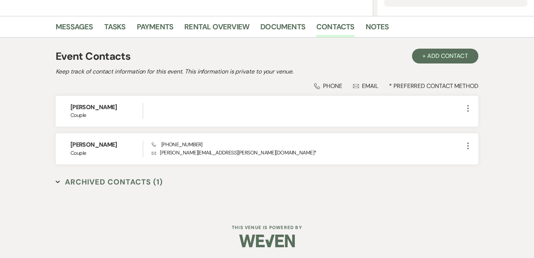
click at [302, 194] on div "Event Contacts + Add Contact Keep track of contact information for this event. …" at bounding box center [267, 124] width 423 height 158
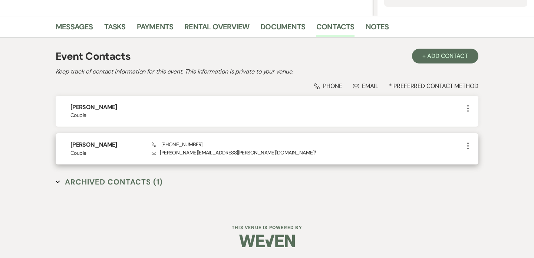
click at [75, 144] on h6 "Craig Garron" at bounding box center [107, 145] width 72 height 8
drag, startPoint x: 75, startPoint y: 144, endPoint x: 92, endPoint y: 144, distance: 17.1
click at [92, 144] on h6 "Craig Garron" at bounding box center [107, 145] width 72 height 8
copy h6 "Craig Garron"
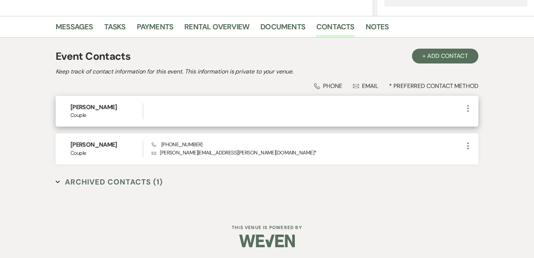
click at [75, 108] on h6 "Eric Zatchok" at bounding box center [107, 107] width 72 height 8
drag, startPoint x: 75, startPoint y: 108, endPoint x: 91, endPoint y: 108, distance: 16.0
click at [91, 108] on h6 "Eric Zatchok" at bounding box center [107, 107] width 72 height 8
copy h6 "Eric Zatchok"
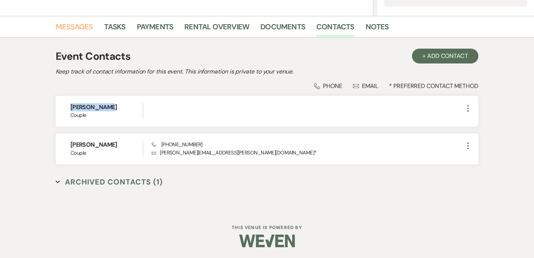
click at [71, 27] on link "Messages" at bounding box center [74, 29] width 37 height 16
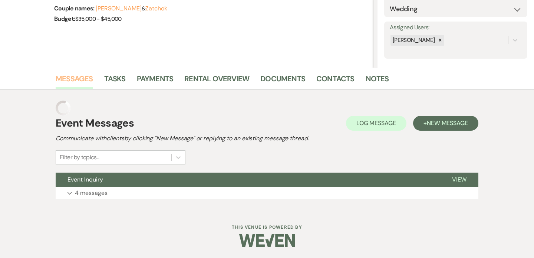
scroll to position [104, 0]
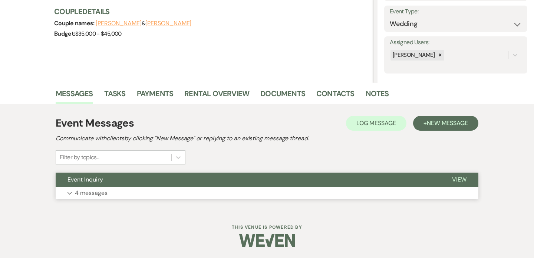
click at [279, 177] on button "Event Inquiry" at bounding box center [248, 180] width 385 height 14
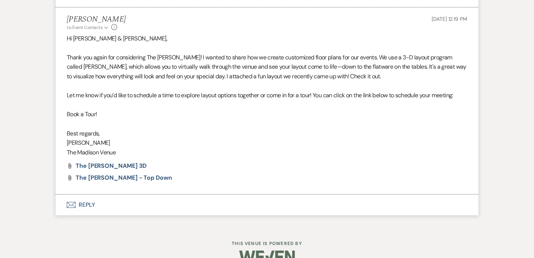
scroll to position [1418, 0]
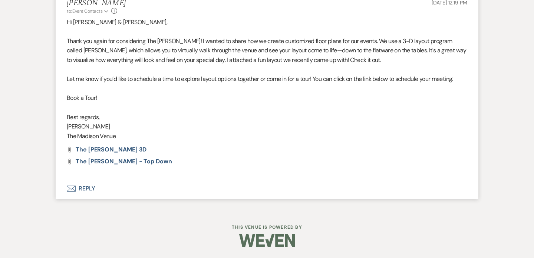
click at [91, 190] on button "Envelope Reply" at bounding box center [267, 188] width 423 height 21
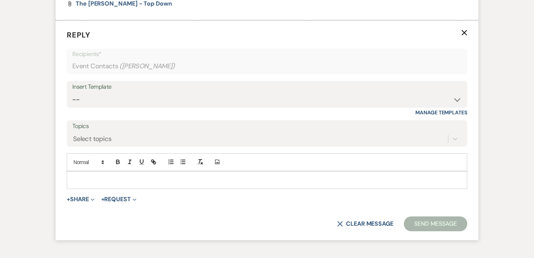
scroll to position [1578, 0]
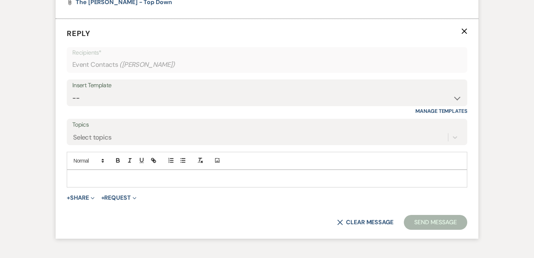
click at [122, 185] on div at bounding box center [267, 178] width 400 height 17
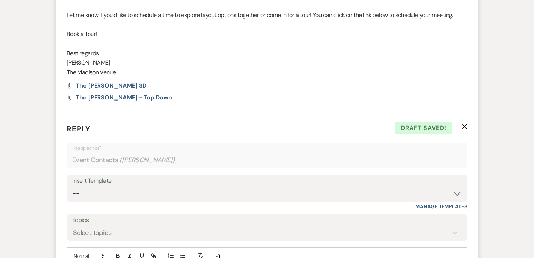
scroll to position [1643, 0]
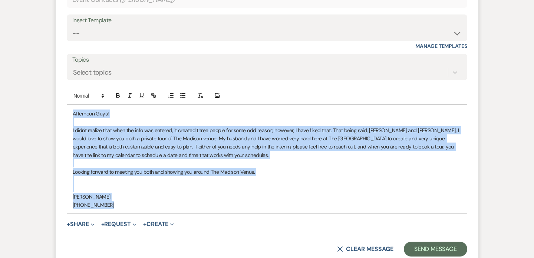
drag, startPoint x: 107, startPoint y: 171, endPoint x: 72, endPoint y: 113, distance: 67.6
click at [71, 112] on div "Afternoon Guys! I didn't realize that when the info was entered, it created thr…" at bounding box center [267, 159] width 400 height 109
copy div "Afternoon Guys! I didn't realize that when the info was entered, it created thr…"
